Goal: Contribute content: Add original content to the website for others to see

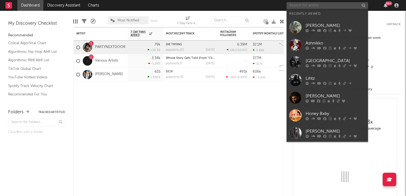
click at [325, 6] on input "text" at bounding box center [327, 5] width 81 height 7
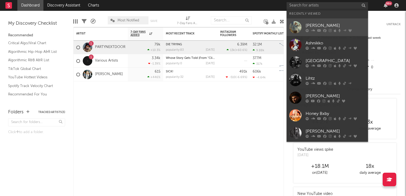
click at [330, 23] on div "[PERSON_NAME]" at bounding box center [336, 25] width 60 height 7
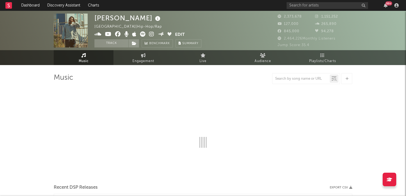
select select "6m"
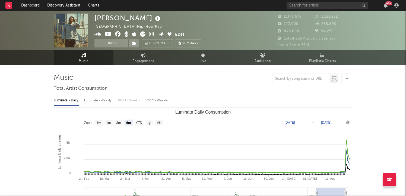
click at [347, 78] on icon at bounding box center [347, 79] width 3 height 4
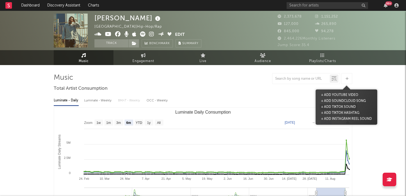
click at [346, 107] on button "+ Add TikTok Sound" at bounding box center [338, 107] width 37 height 6
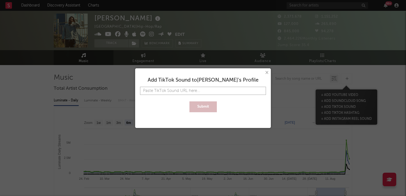
click at [227, 93] on input "text" at bounding box center [203, 91] width 126 height 8
click at [244, 94] on input "text" at bounding box center [203, 91] width 126 height 8
paste input "[URL][DOMAIN_NAME]"
type input "[URL][DOMAIN_NAME]"
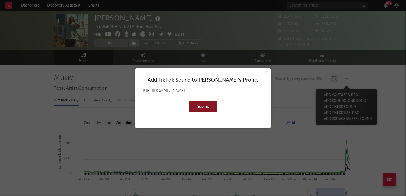
scroll to position [0, 7]
type input "[URL][DOMAIN_NAME]"
click at [211, 106] on button "Submit" at bounding box center [202, 107] width 27 height 11
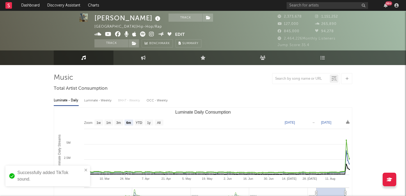
scroll to position [4, 0]
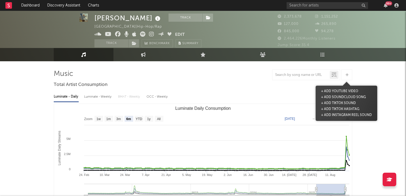
click at [347, 76] on icon at bounding box center [347, 75] width 3 height 4
click at [345, 103] on button "+ Add TikTok Sound" at bounding box center [338, 103] width 37 height 6
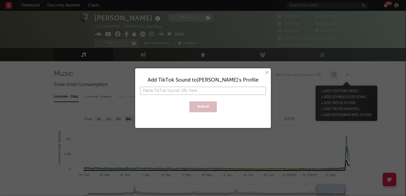
click at [212, 93] on input "text" at bounding box center [203, 91] width 126 height 8
paste input "[URL][DOMAIN_NAME]"
type input "[URL][DOMAIN_NAME]"
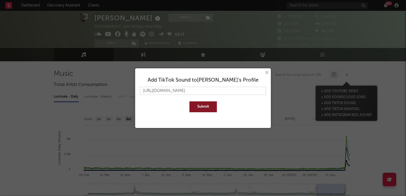
click at [208, 111] on button "Submit" at bounding box center [202, 107] width 27 height 11
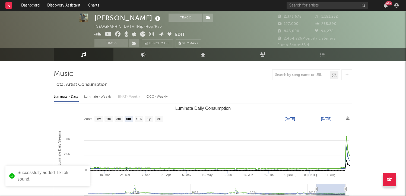
click at [347, 76] on icon at bounding box center [347, 75] width 3 height 4
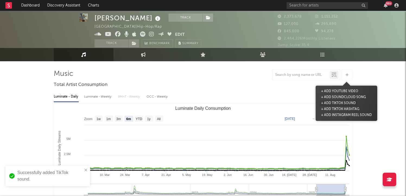
click at [343, 104] on button "+ Add TikTok Sound" at bounding box center [338, 103] width 37 height 6
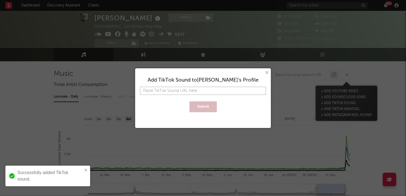
click at [246, 90] on input "text" at bounding box center [203, 91] width 126 height 8
paste input "[URL][DOMAIN_NAME]"
type input "[URL][DOMAIN_NAME]"
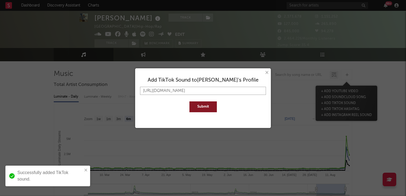
type input "[URL][DOMAIN_NAME]"
click at [214, 104] on button "Submit" at bounding box center [202, 107] width 27 height 11
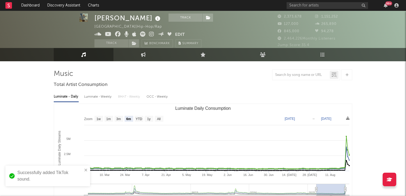
click at [347, 75] on icon at bounding box center [347, 75] width 3 height 4
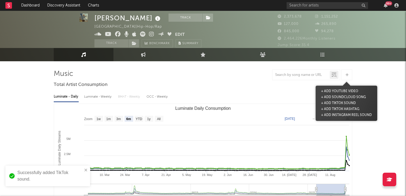
click at [347, 75] on icon at bounding box center [347, 75] width 3 height 4
click at [343, 103] on button "+ Add TikTok Sound" at bounding box center [338, 103] width 37 height 6
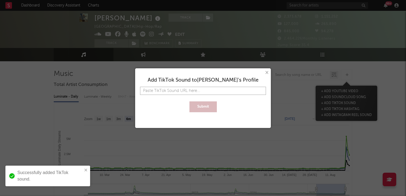
click at [260, 93] on input "text" at bounding box center [203, 91] width 126 height 8
paste input "[URL][DOMAIN_NAME]"
type input "[URL][DOMAIN_NAME]"
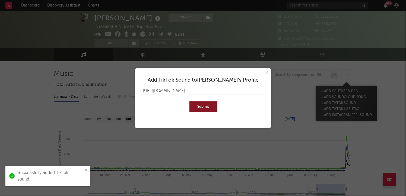
type input "[URL][DOMAIN_NAME]"
click at [195, 108] on button "Submit" at bounding box center [202, 107] width 27 height 11
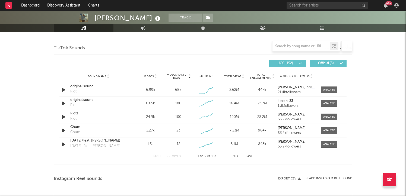
scroll to position [362, 0]
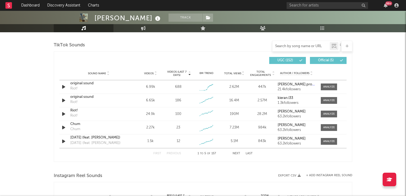
click at [290, 44] on input "text" at bounding box center [301, 46] width 57 height 4
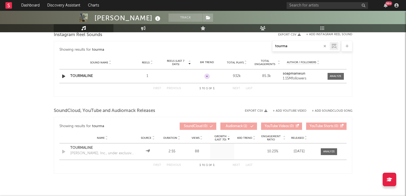
type input "tourma"
click at [337, 78] on div at bounding box center [336, 76] width 12 height 4
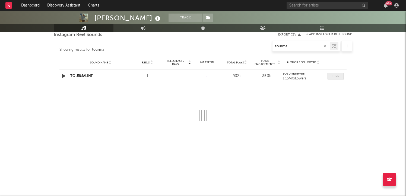
select select "1w"
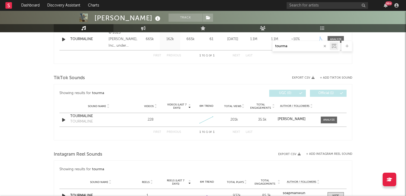
scroll to position [232, 0]
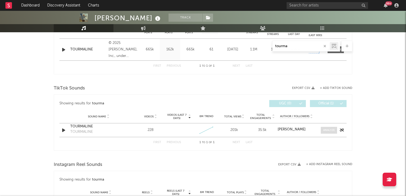
click at [328, 129] on div at bounding box center [329, 130] width 12 height 4
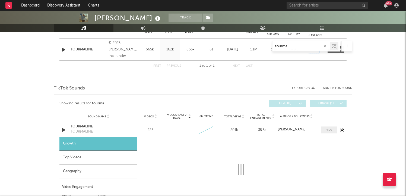
select select "1w"
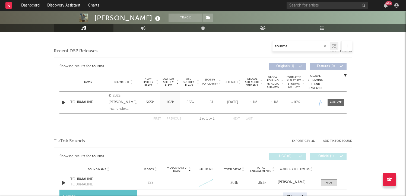
scroll to position [166, 0]
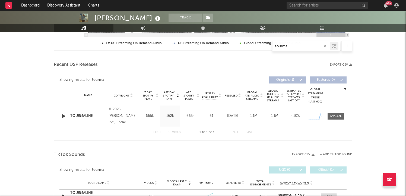
click at [287, 46] on input "tourma" at bounding box center [301, 46] width 57 height 4
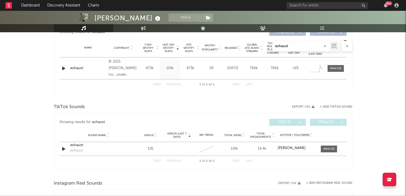
scroll to position [216, 0]
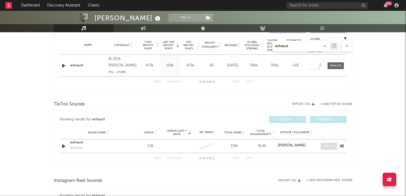
type input "exhaust"
click at [326, 147] on div at bounding box center [329, 146] width 12 height 4
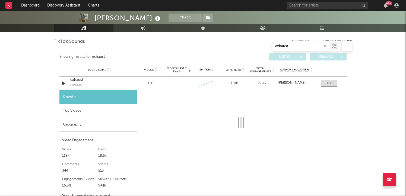
select select "1w"
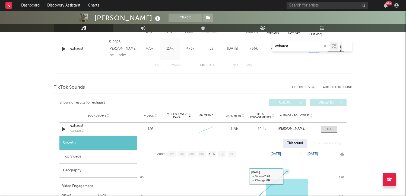
scroll to position [226, 0]
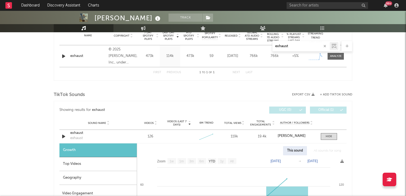
click at [296, 47] on input "exhaust" at bounding box center [301, 46] width 57 height 4
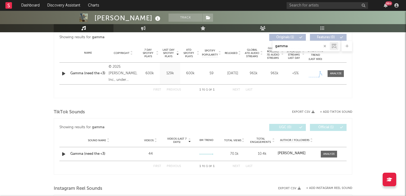
scroll to position [211, 0]
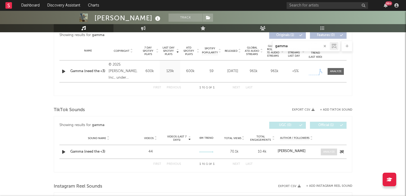
type input "gamma"
click at [327, 151] on div at bounding box center [329, 152] width 12 height 4
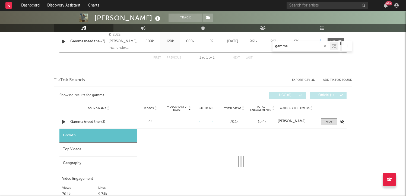
select select "1w"
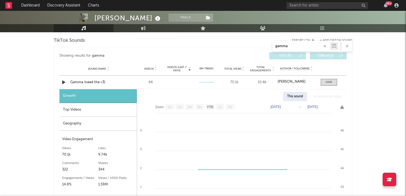
scroll to position [267, 0]
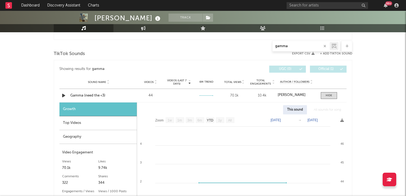
click at [298, 45] on input "gamma" at bounding box center [301, 46] width 57 height 4
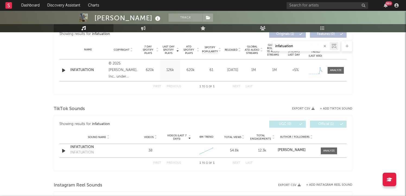
scroll to position [212, 0]
type input "infatuation"
click at [331, 148] on div at bounding box center [329, 150] width 12 height 4
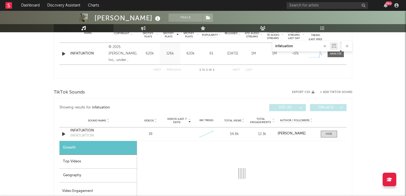
select select "1w"
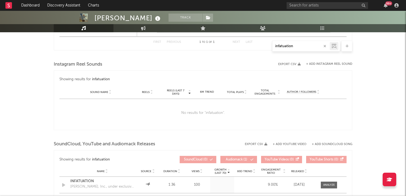
scroll to position [499, 0]
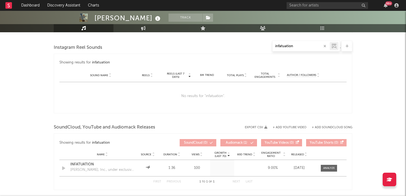
click at [326, 46] on icon "button" at bounding box center [325, 47] width 3 height 4
click at [350, 47] on div at bounding box center [347, 46] width 11 height 11
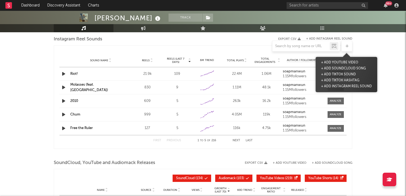
scroll to position [570, 0]
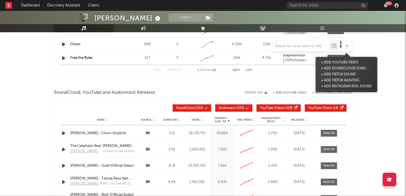
click at [348, 86] on button "+ Add Instagram Reel Sound" at bounding box center [346, 87] width 53 height 6
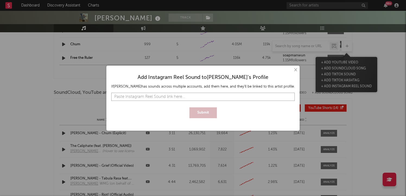
paste input "[URL][DOMAIN_NAME]"
type input "[URL][DOMAIN_NAME]"
click at [209, 112] on button "Submit" at bounding box center [202, 113] width 27 height 11
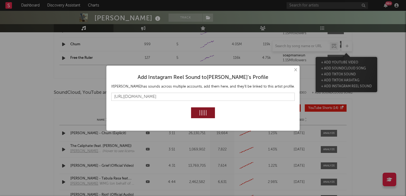
click at [347, 46] on div "× Add Instagram Reel Sound to [PERSON_NAME] 's Profile If [PERSON_NAME] has sou…" at bounding box center [203, 98] width 406 height 196
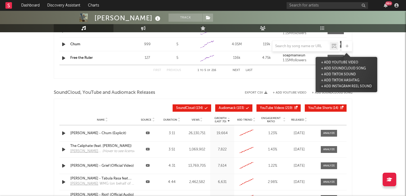
click at [344, 85] on button "+ Add Instagram Reel Sound" at bounding box center [346, 87] width 53 height 6
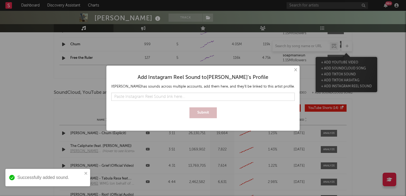
click at [201, 96] on input "text" at bounding box center [203, 97] width 184 height 8
type input "[URL][DOMAIN_NAME]"
click at [206, 109] on button "Submit" at bounding box center [202, 113] width 27 height 11
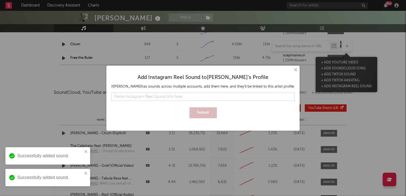
click at [249, 92] on div at bounding box center [203, 91] width 184 height 3
click at [249, 97] on input "text" at bounding box center [203, 97] width 184 height 8
paste input "[URL][DOMAIN_NAME]"
type input "[URL][DOMAIN_NAME]"
click at [196, 120] on div "Add Instagram Reel Sound to [PERSON_NAME] 's Profile If [PERSON_NAME] has sound…" at bounding box center [203, 94] width 188 height 52
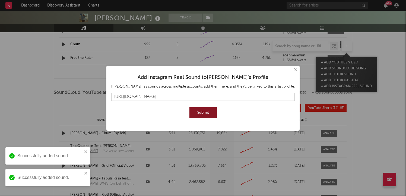
click at [198, 115] on button "Submit" at bounding box center [202, 113] width 27 height 11
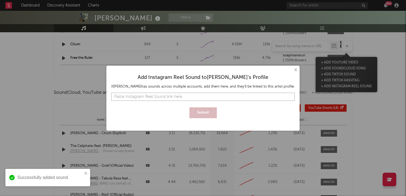
click at [180, 94] on input "text" at bounding box center [203, 97] width 184 height 8
paste input "[URL][DOMAIN_NAME]"
type input "[URL][DOMAIN_NAME]"
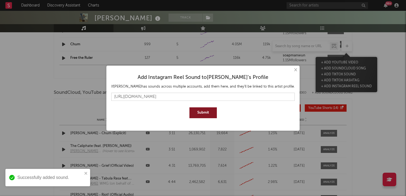
click at [196, 113] on button "Submit" at bounding box center [202, 113] width 27 height 11
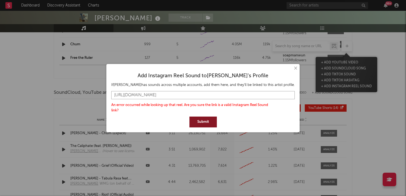
click at [203, 94] on input "[URL][DOMAIN_NAME]" at bounding box center [203, 95] width 184 height 8
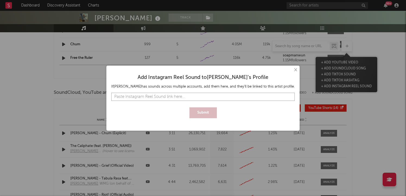
click at [192, 95] on input "text" at bounding box center [203, 97] width 184 height 8
paste input "[URL][DOMAIN_NAME]"
type input "[URL][DOMAIN_NAME]"
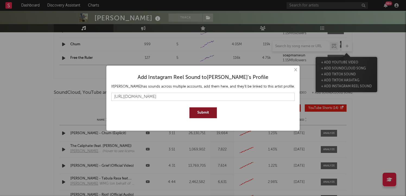
click at [203, 120] on div "Add Instagram Reel Sound to [PERSON_NAME] 's Profile If [PERSON_NAME] has sound…" at bounding box center [203, 94] width 188 height 52
click at [201, 114] on button "Submit" at bounding box center [202, 113] width 27 height 11
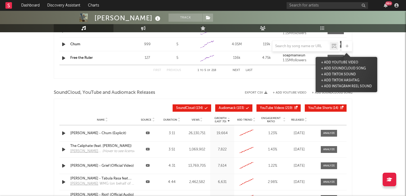
click at [294, 62] on div "× Add Instagram Reel Sound to [PERSON_NAME] 's Profile If [PERSON_NAME] has sou…" at bounding box center [203, 98] width 406 height 196
click at [305, 46] on input "text" at bounding box center [301, 46] width 57 height 4
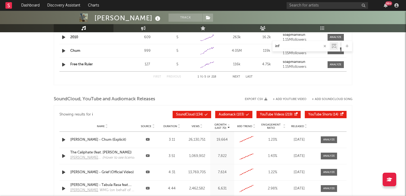
type input "infa"
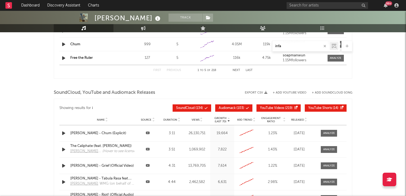
select select "1w"
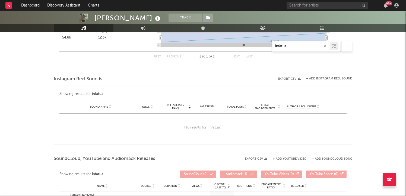
scroll to position [467, 0]
type input "infatua"
click at [292, 44] on div "infatua" at bounding box center [301, 46] width 57 height 7
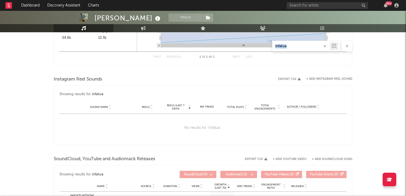
click at [296, 50] on div "infatua" at bounding box center [306, 46] width 68 height 11
click at [291, 46] on input "infatua" at bounding box center [301, 46] width 57 height 4
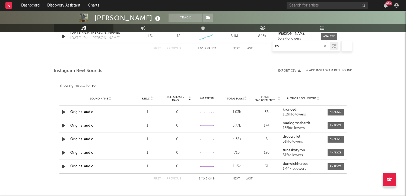
type input "r"
type input "tour"
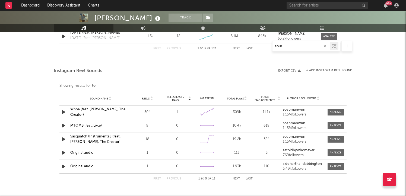
select select "1w"
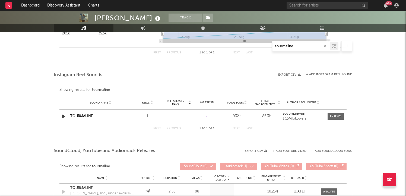
scroll to position [493, 0]
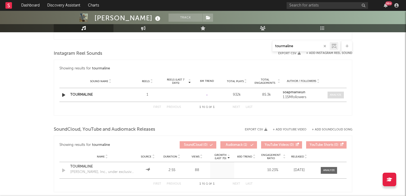
type input "tourmaline"
click at [340, 94] on div at bounding box center [336, 95] width 12 height 4
select select "1w"
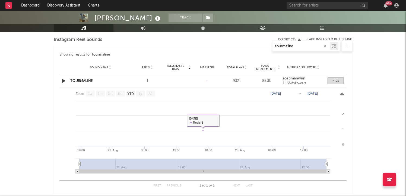
scroll to position [504, 0]
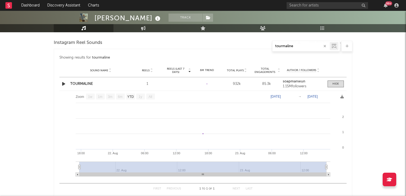
click at [294, 50] on div "tourmaline" at bounding box center [306, 46] width 68 height 11
click at [288, 47] on input "tourmaline" at bounding box center [301, 46] width 57 height 4
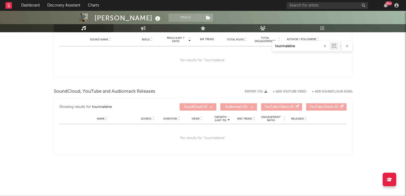
scroll to position [385, 0]
click at [298, 47] on input "tourmalexhausine" at bounding box center [301, 46] width 57 height 4
type input "ex"
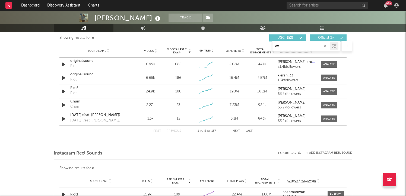
scroll to position [591, 0]
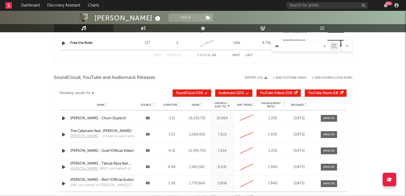
select select "1w"
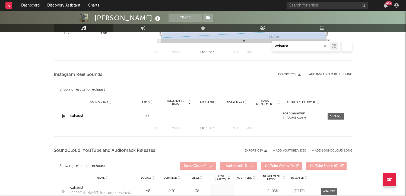
scroll to position [471, 0]
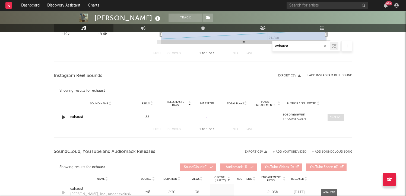
type input "exhaust"
click at [334, 116] on div at bounding box center [336, 117] width 12 height 4
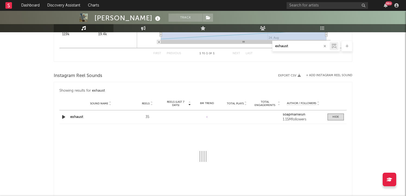
select select "1w"
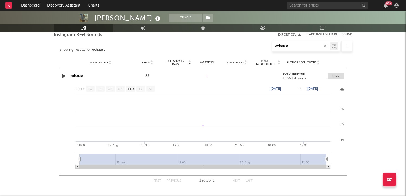
scroll to position [517, 0]
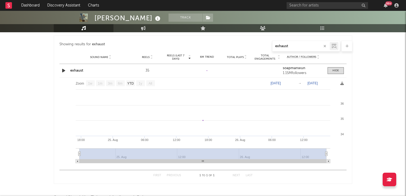
click at [294, 45] on input "exhaust" at bounding box center [301, 46] width 57 height 4
type input "gamma"
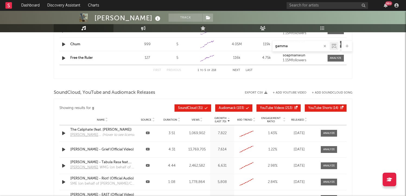
select select "1w"
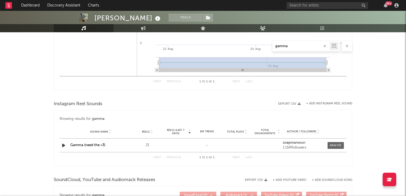
scroll to position [445, 0]
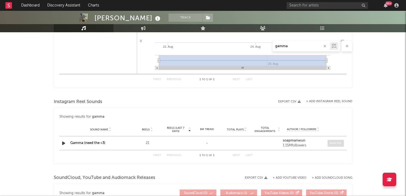
type input "gamma"
click at [337, 144] on div at bounding box center [336, 143] width 12 height 4
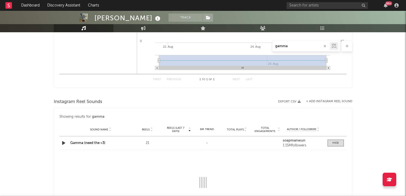
select select "1w"
click at [288, 47] on input "gamma" at bounding box center [301, 46] width 57 height 4
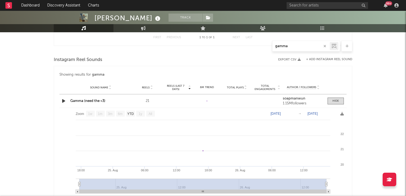
scroll to position [516, 0]
